Goal: Task Accomplishment & Management: Complete application form

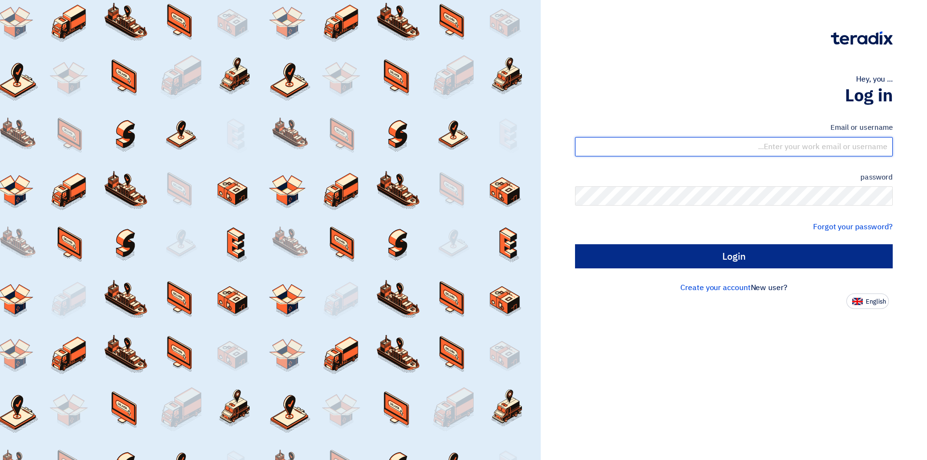
type input "[EMAIL_ADDRESS][DOMAIN_NAME]"
click at [656, 255] on input "Login" at bounding box center [734, 256] width 318 height 24
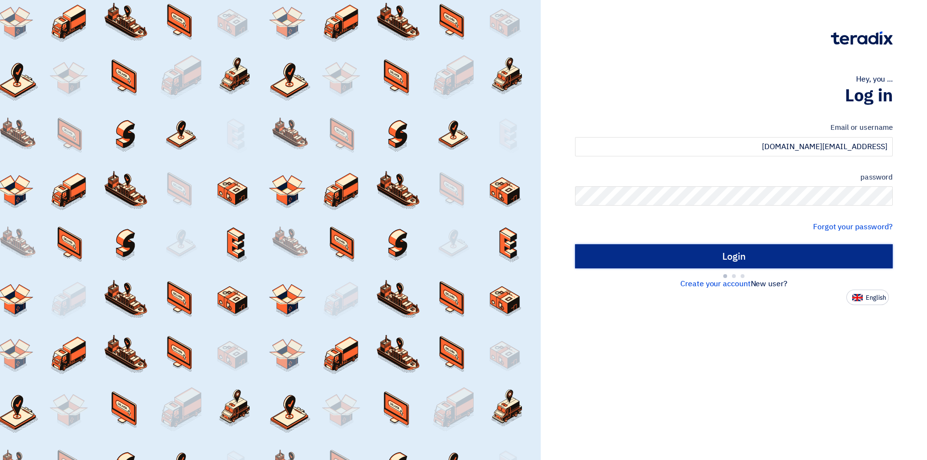
type input "Sign in"
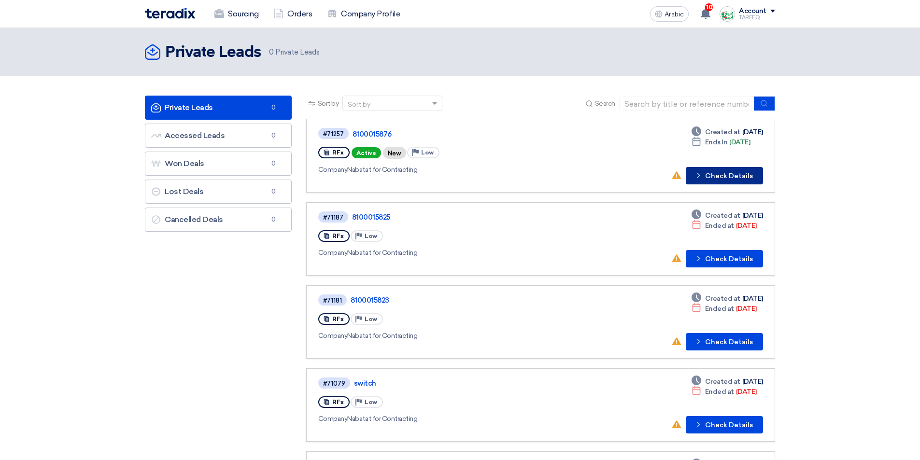
click at [743, 172] on font "Check Details" at bounding box center [729, 176] width 48 height 8
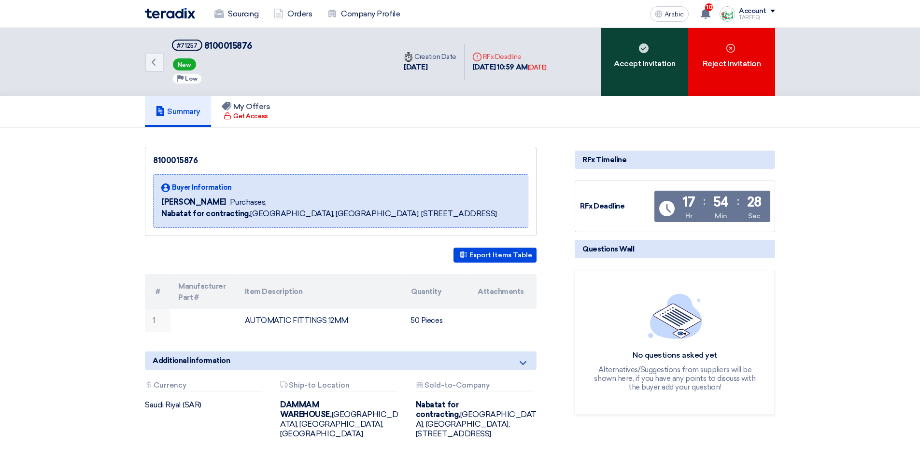
click at [642, 71] on div "Accept Invitation" at bounding box center [644, 62] width 87 height 68
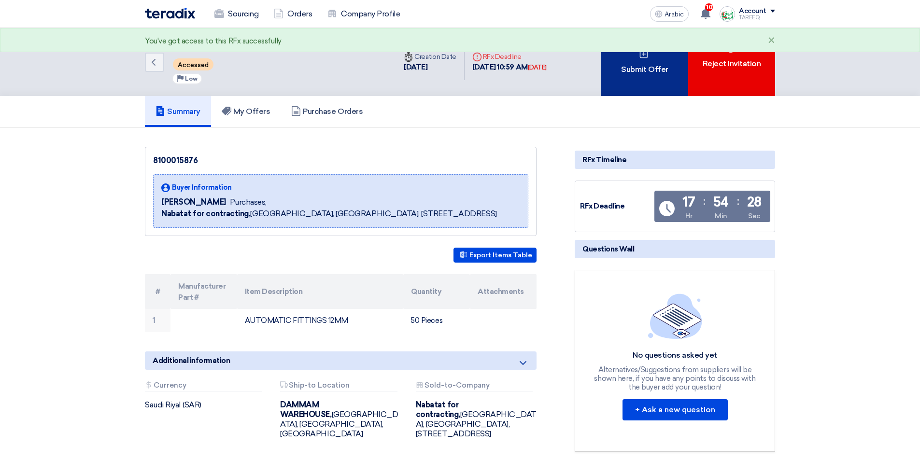
click at [643, 69] on font "Submit Offer" at bounding box center [644, 69] width 47 height 9
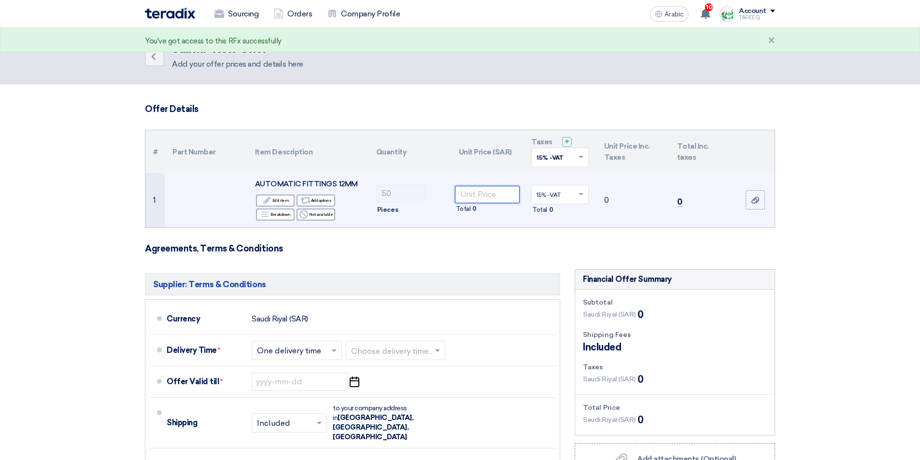
click at [473, 192] on input "number" at bounding box center [487, 194] width 65 height 17
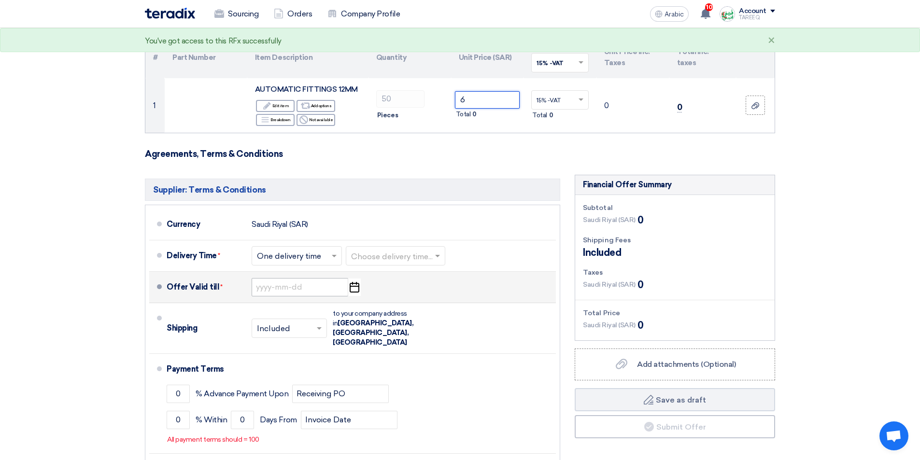
scroll to position [97, 0]
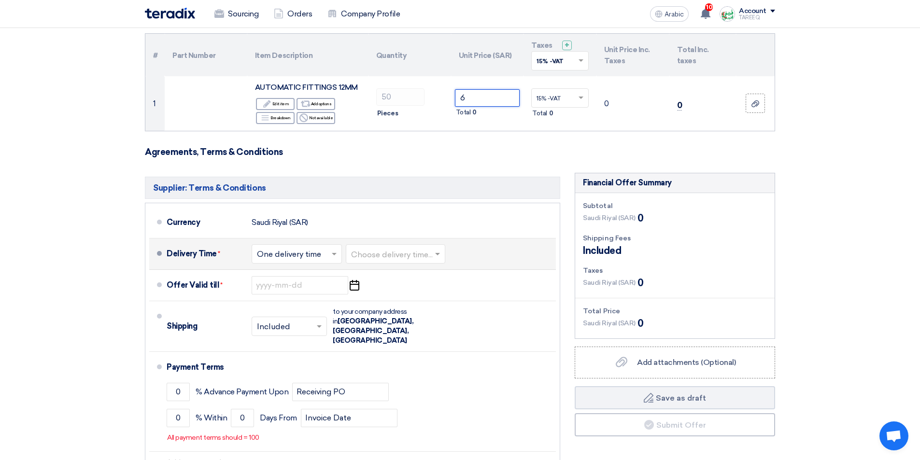
type input "6"
click at [387, 254] on input "text" at bounding box center [396, 255] width 90 height 14
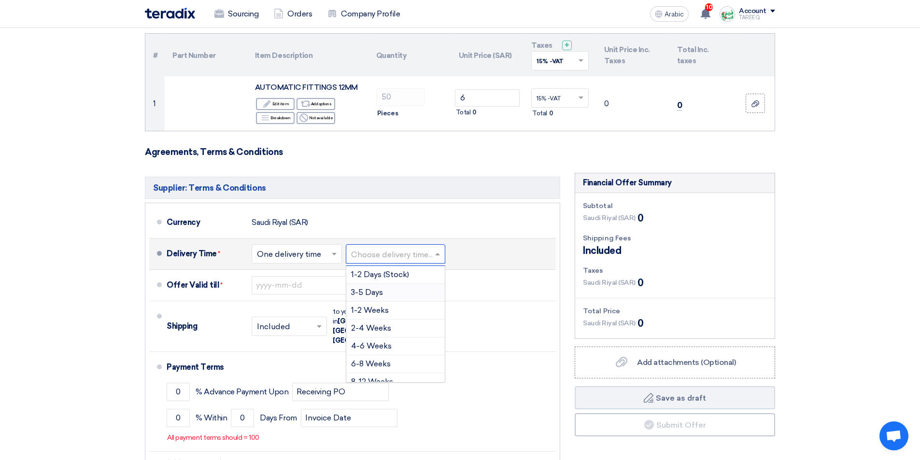
click at [378, 301] on div "3-5 Days" at bounding box center [395, 293] width 99 height 18
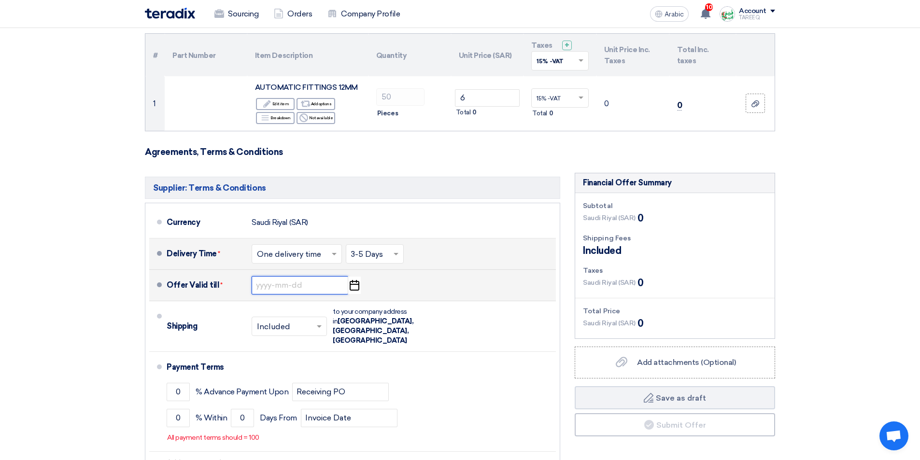
click at [284, 287] on input at bounding box center [300, 285] width 97 height 18
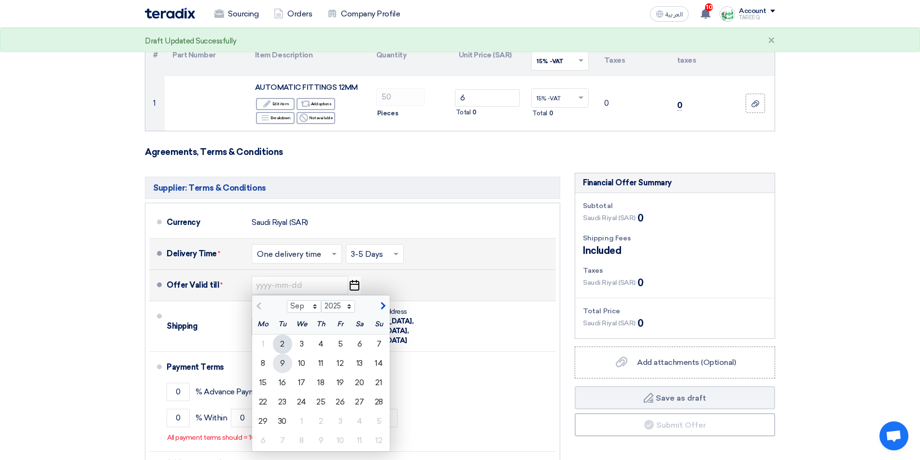
click at [284, 361] on div "9" at bounding box center [282, 363] width 19 height 19
type input "[DATE]"
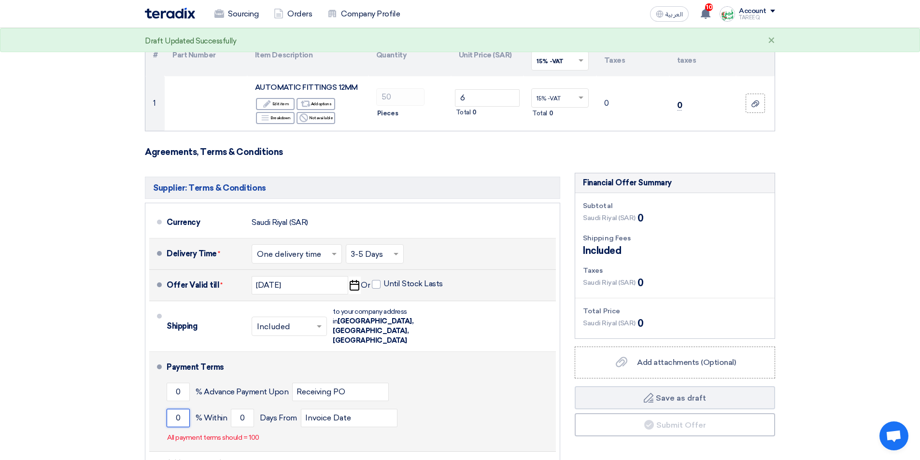
click at [170, 409] on input "0" at bounding box center [178, 418] width 23 height 18
type input "100"
click at [236, 409] on input "0" at bounding box center [242, 418] width 23 height 18
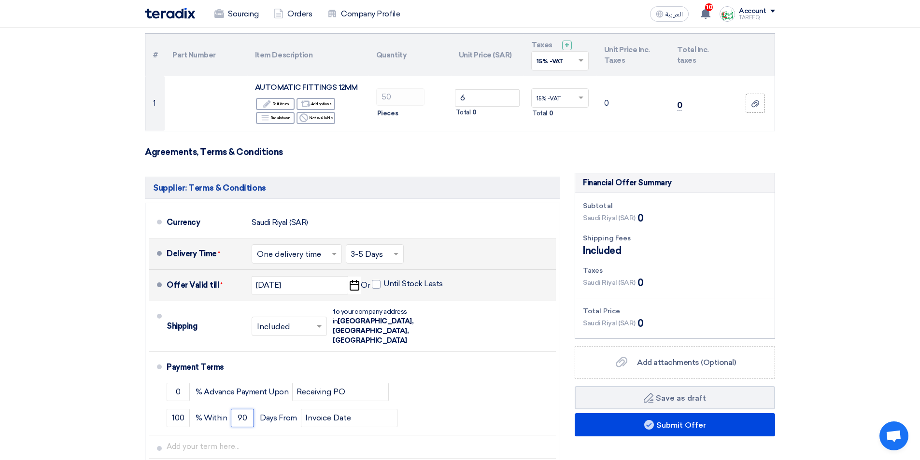
type input "90"
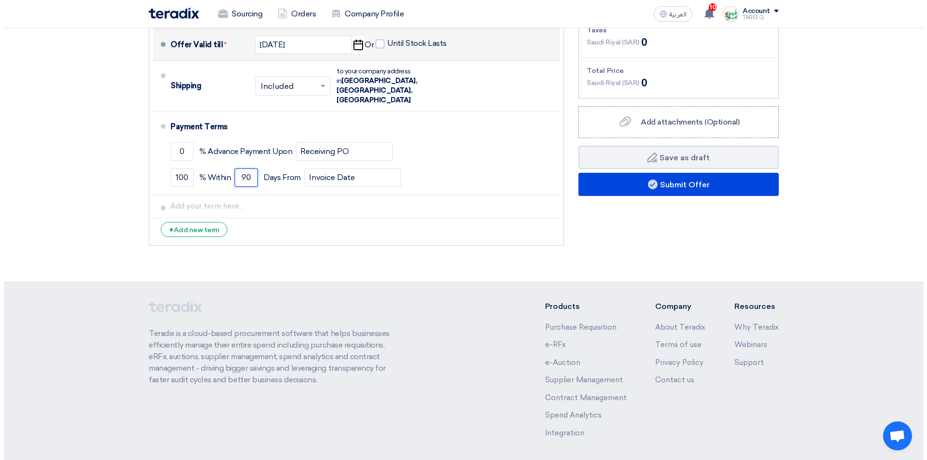
scroll to position [338, 0]
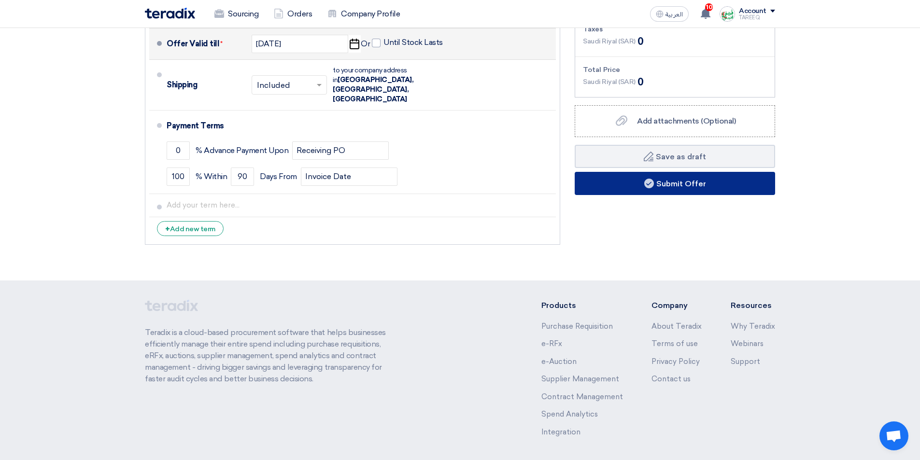
click at [606, 180] on button "Submit Offer" at bounding box center [675, 183] width 200 height 23
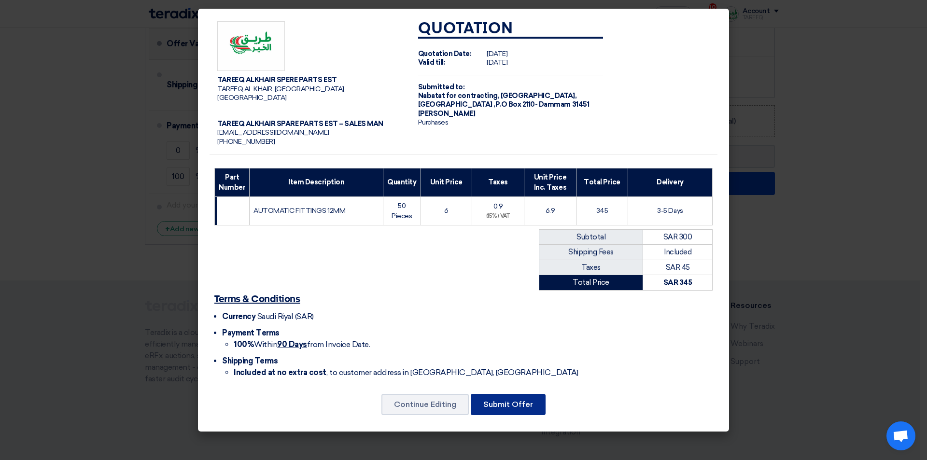
click at [501, 401] on button "Submit Offer" at bounding box center [508, 404] width 75 height 21
